Goal: Task Accomplishment & Management: Complete application form

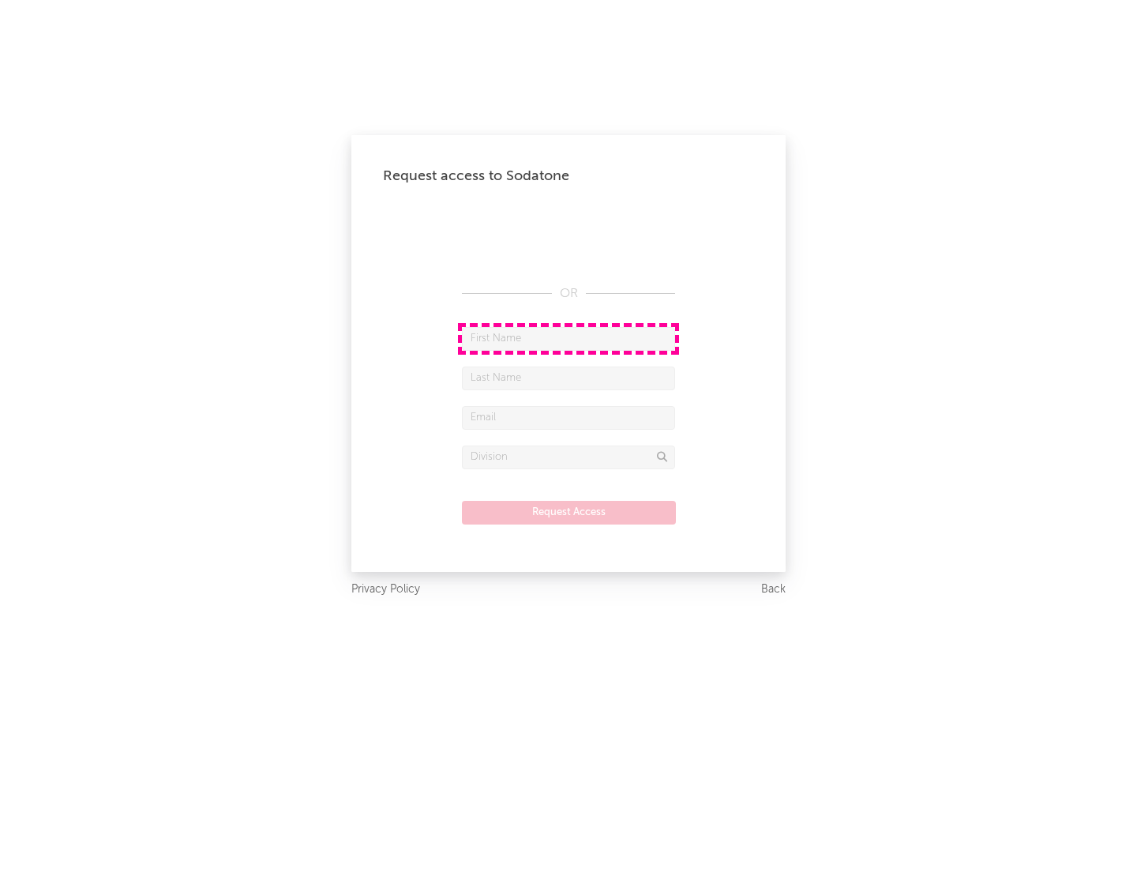
click at [569, 338] on input "text" at bounding box center [568, 339] width 213 height 24
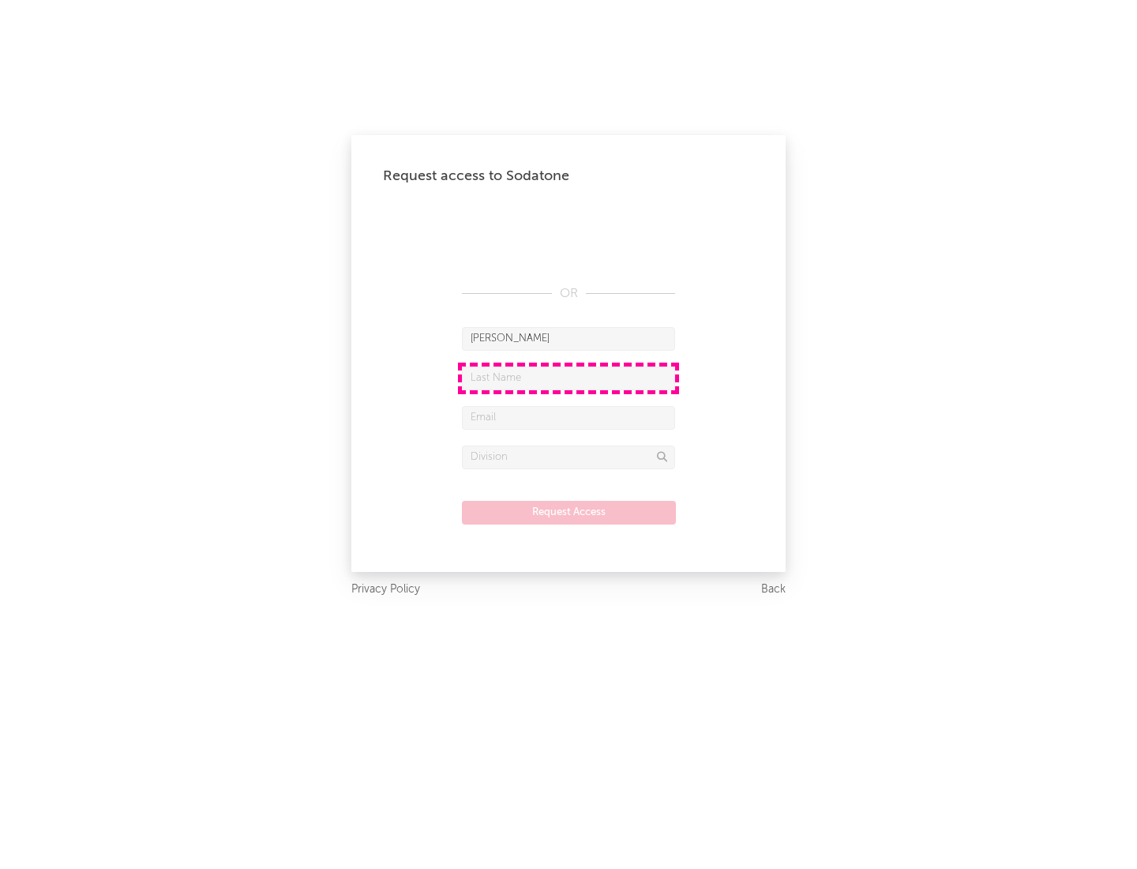
type input "[PERSON_NAME]"
click at [569, 378] on input "text" at bounding box center [568, 378] width 213 height 24
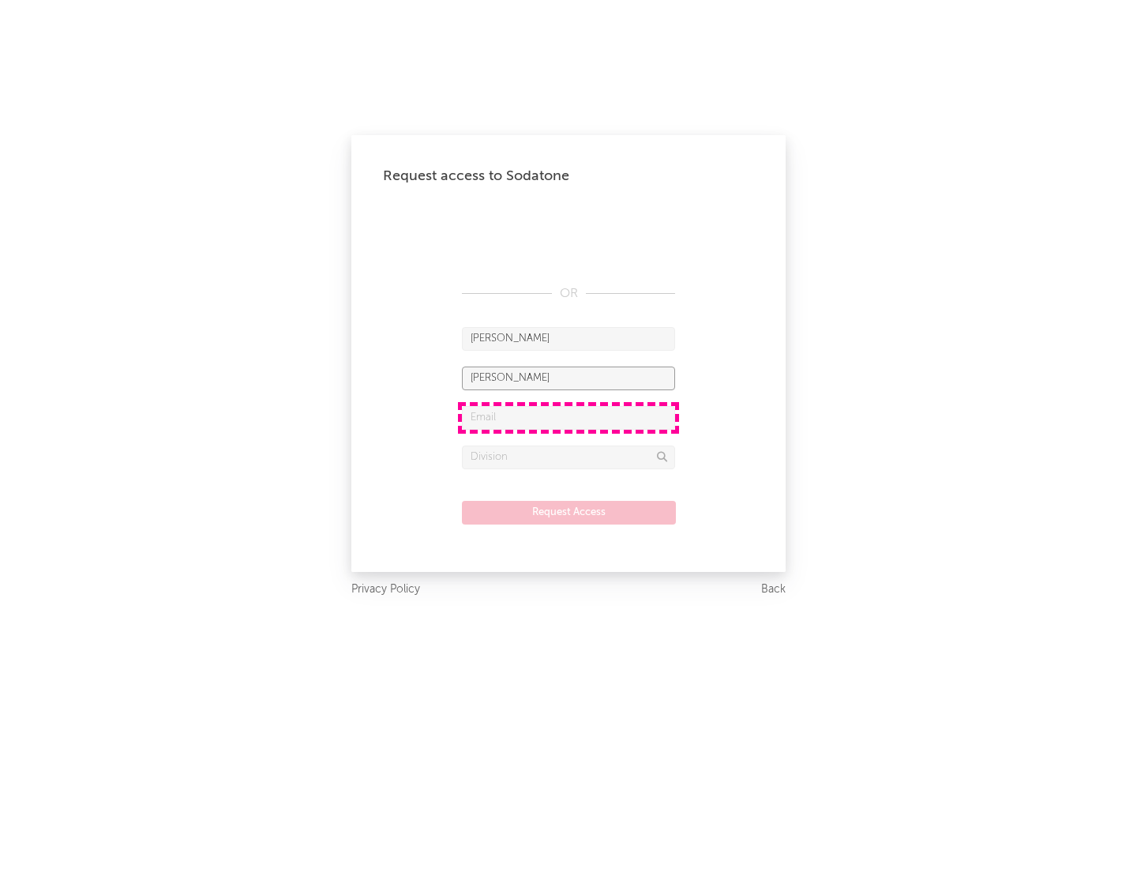
type input "[PERSON_NAME]"
click at [569, 417] on input "text" at bounding box center [568, 418] width 213 height 24
type input "[EMAIL_ADDRESS][DOMAIN_NAME]"
click at [569, 457] on input "text" at bounding box center [568, 457] width 213 height 24
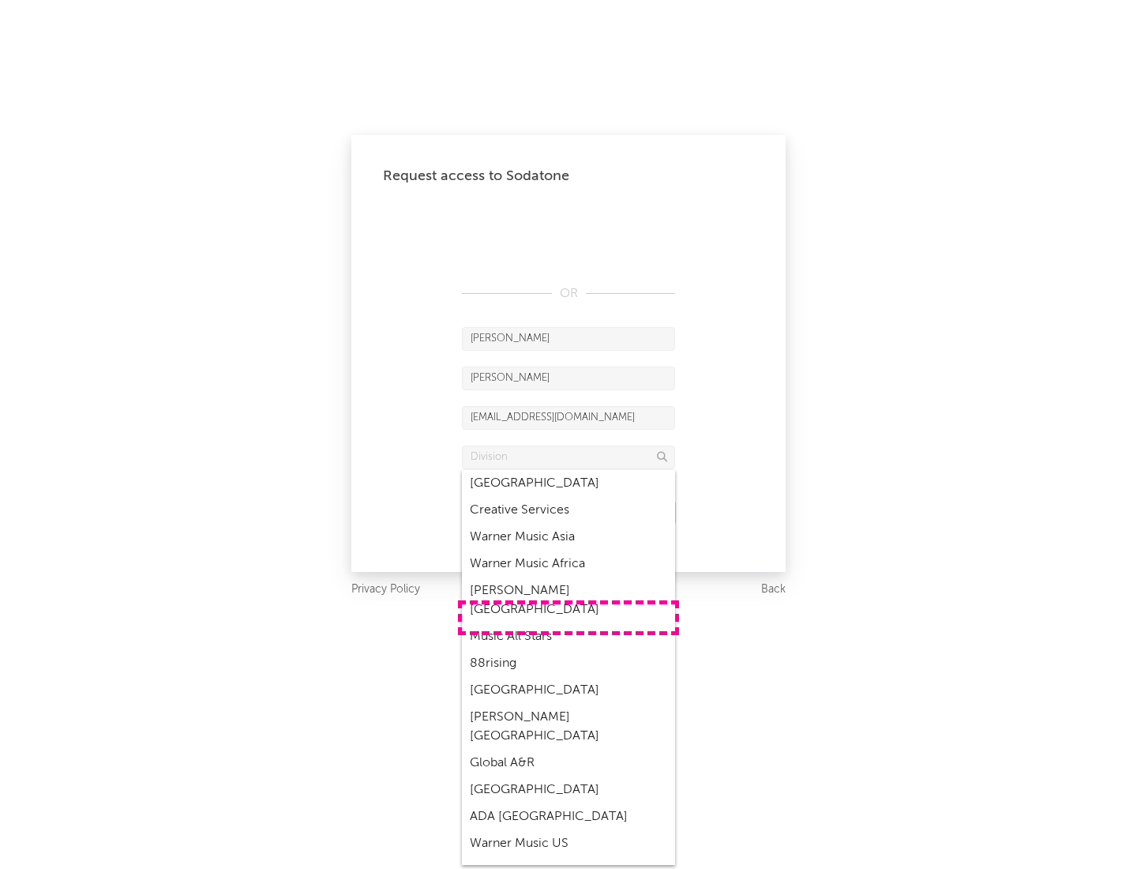
click at [569, 623] on div "Music All Stars" at bounding box center [568, 636] width 213 height 27
type input "Music All Stars"
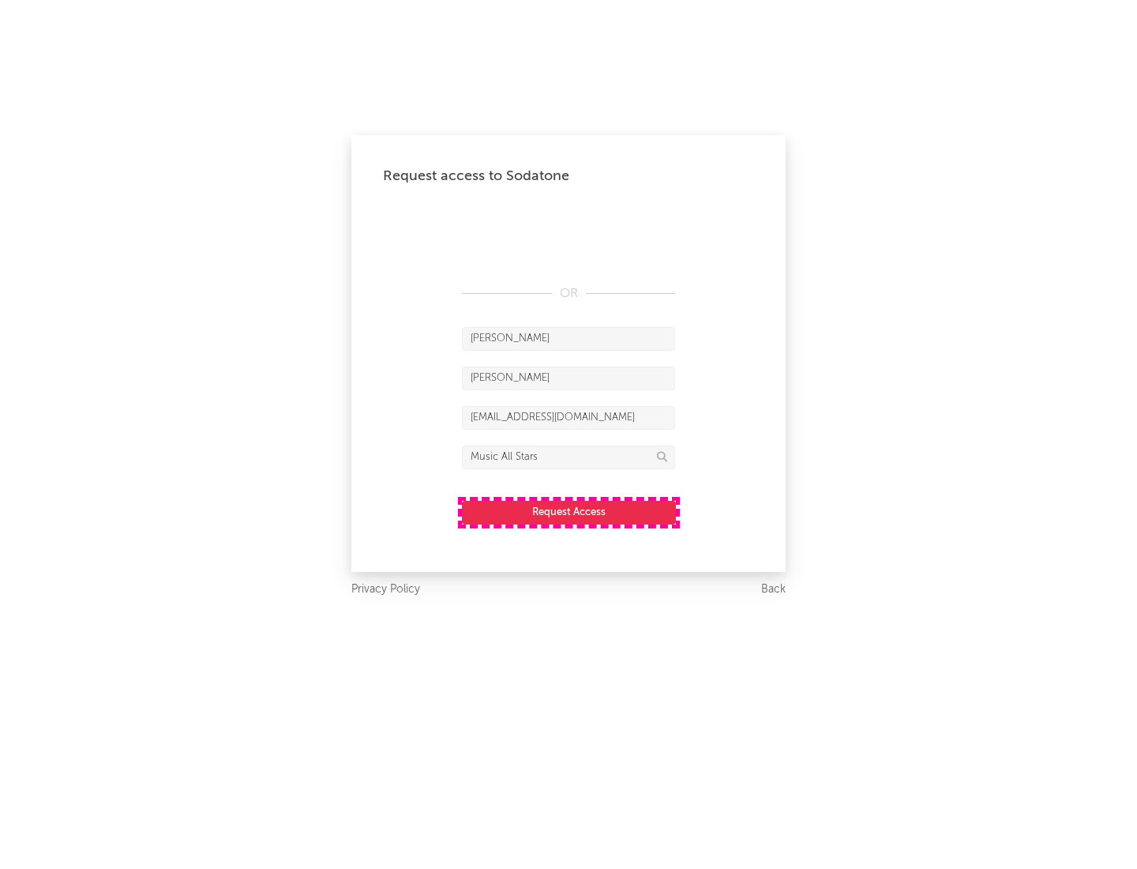
click at [569, 512] on button "Request Access" at bounding box center [569, 513] width 214 height 24
